Goal: Task Accomplishment & Management: Manage account settings

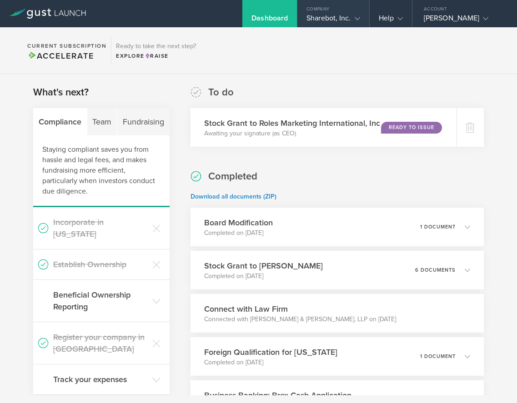
click at [319, 16] on div "Sharebot, Inc." at bounding box center [332, 21] width 53 height 14
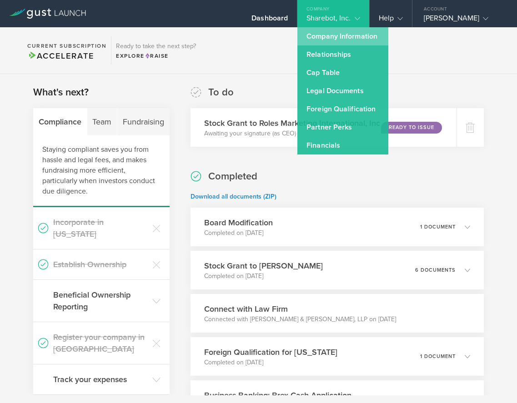
click at [323, 42] on link "Company Information" at bounding box center [342, 36] width 91 height 18
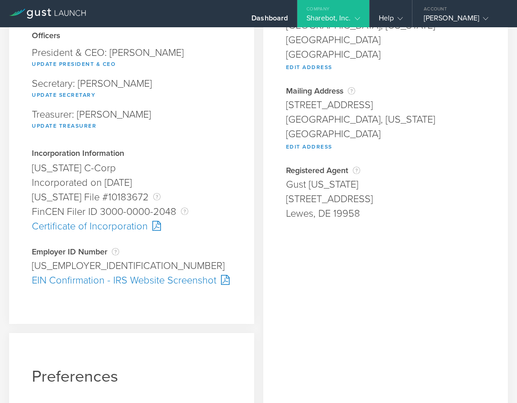
scroll to position [33, 0]
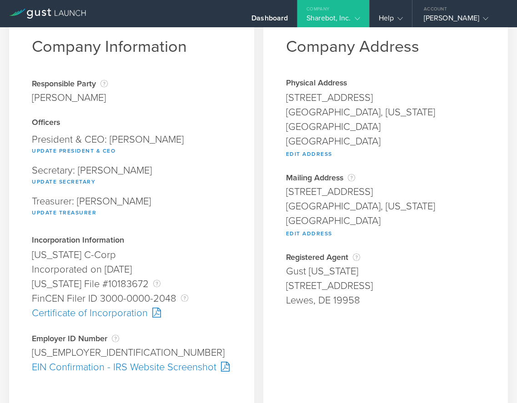
click at [345, 14] on div "Sharebot, Inc." at bounding box center [332, 21] width 53 height 14
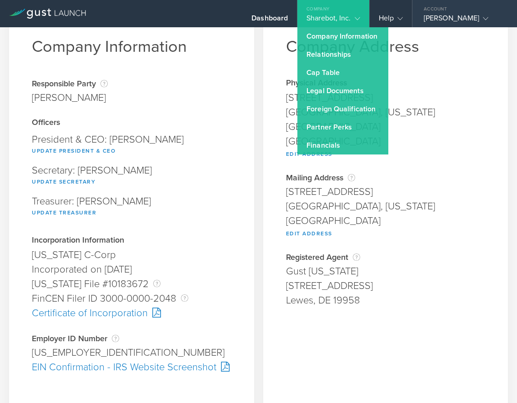
click at [459, 21] on div "[PERSON_NAME]" at bounding box center [462, 21] width 77 height 14
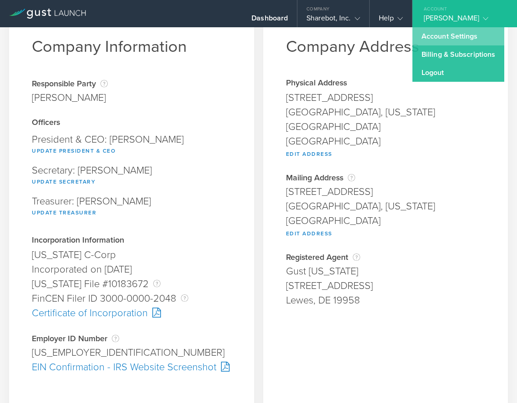
click at [449, 35] on link "Account Settings" at bounding box center [458, 36] width 92 height 18
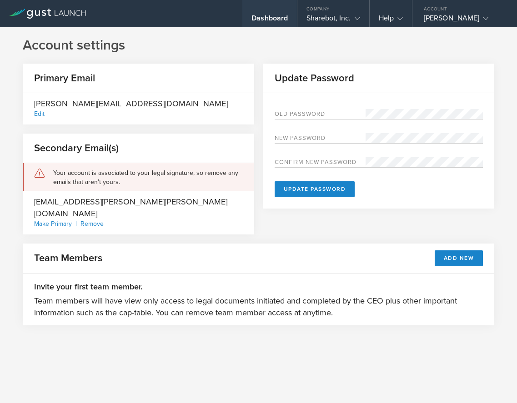
click at [271, 15] on div "Dashboard" at bounding box center [269, 21] width 36 height 14
